Goal: Information Seeking & Learning: Understand process/instructions

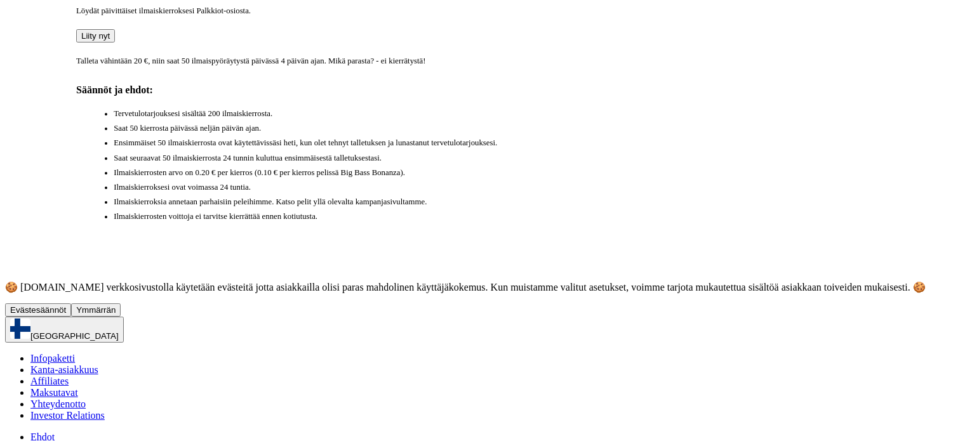
scroll to position [713, 0]
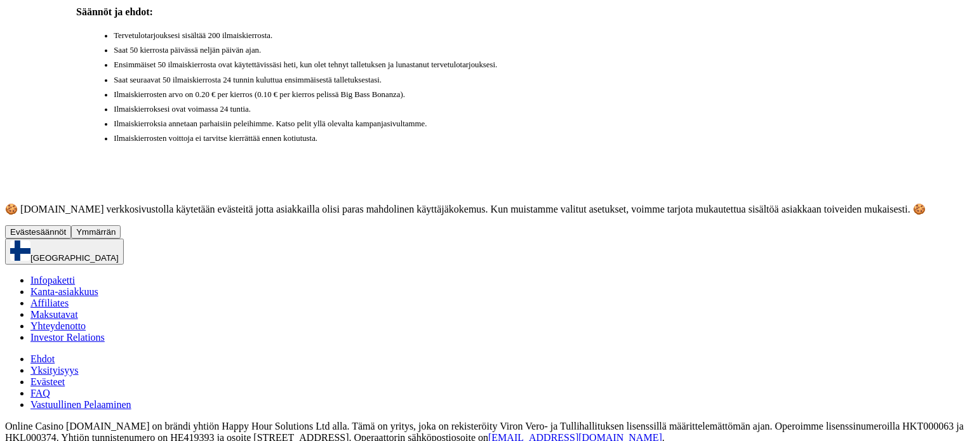
click at [55, 353] on span "Ehdot" at bounding box center [42, 358] width 24 height 11
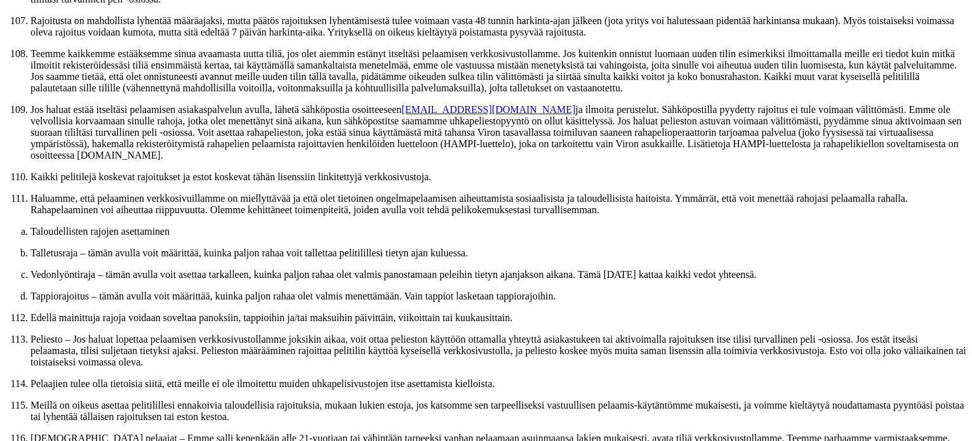
scroll to position [6536, 0]
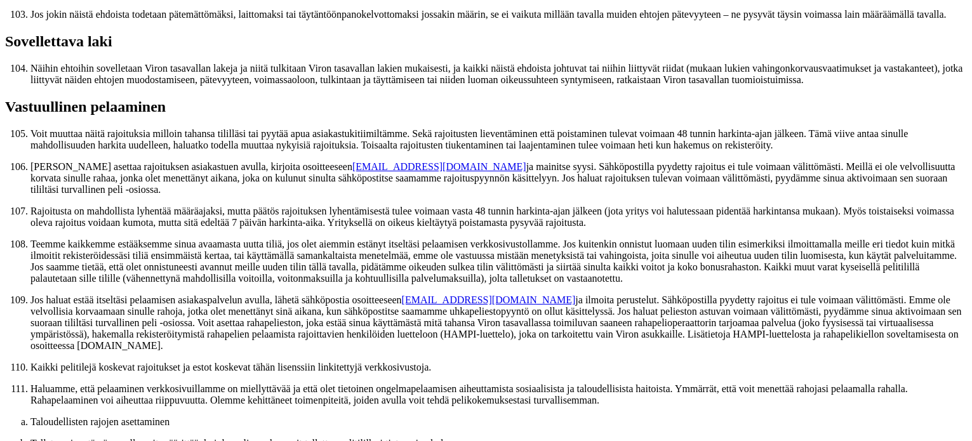
drag, startPoint x: 251, startPoint y: 239, endPoint x: 576, endPoint y: 244, distance: 324.9
copy h2 "Bonusten käyttöä koskevat ehdot"
